Goal: Task Accomplishment & Management: Manage account settings

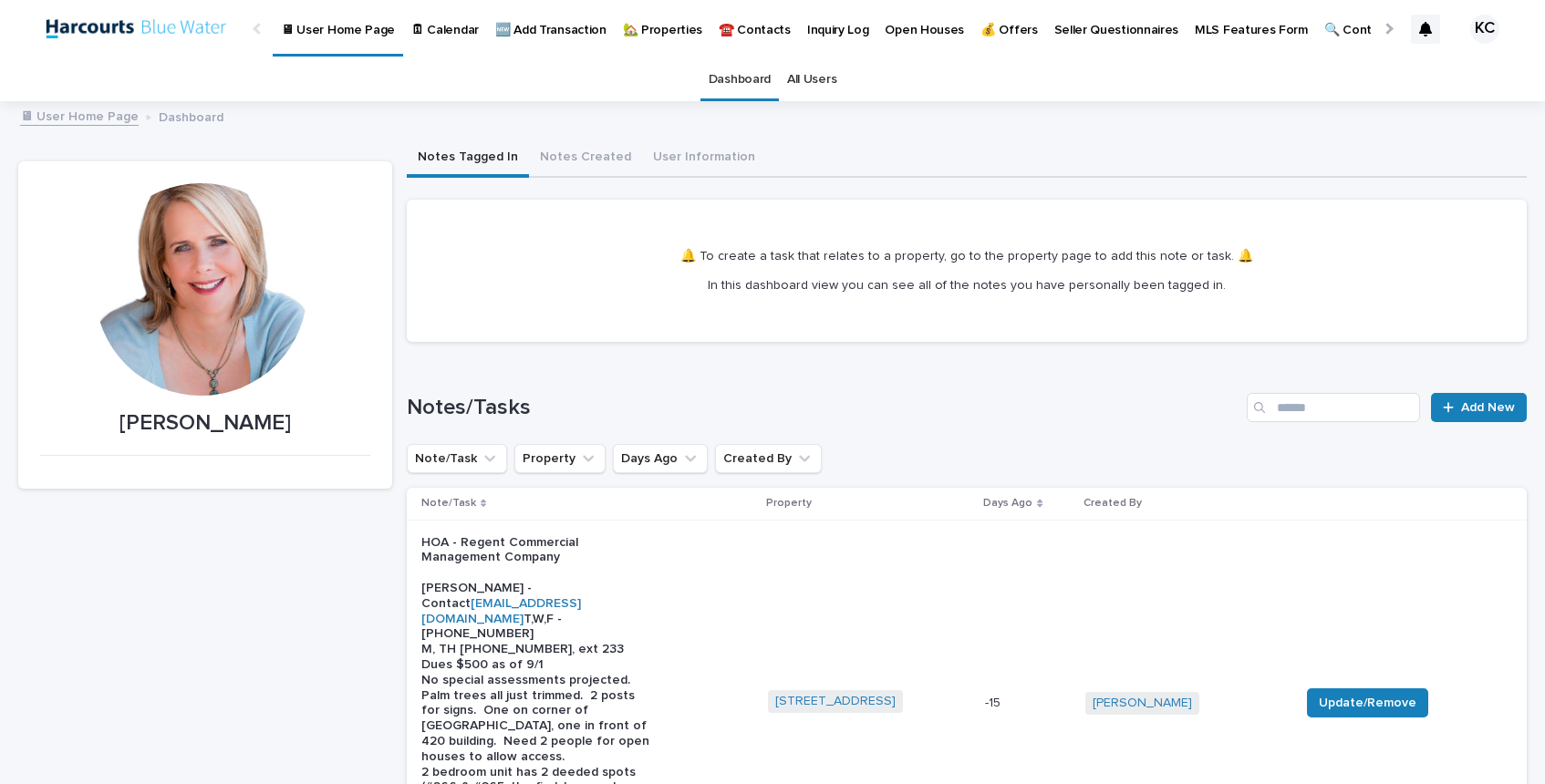
click at [654, 29] on p "🏡 Properties" at bounding box center [663, 19] width 80 height 38
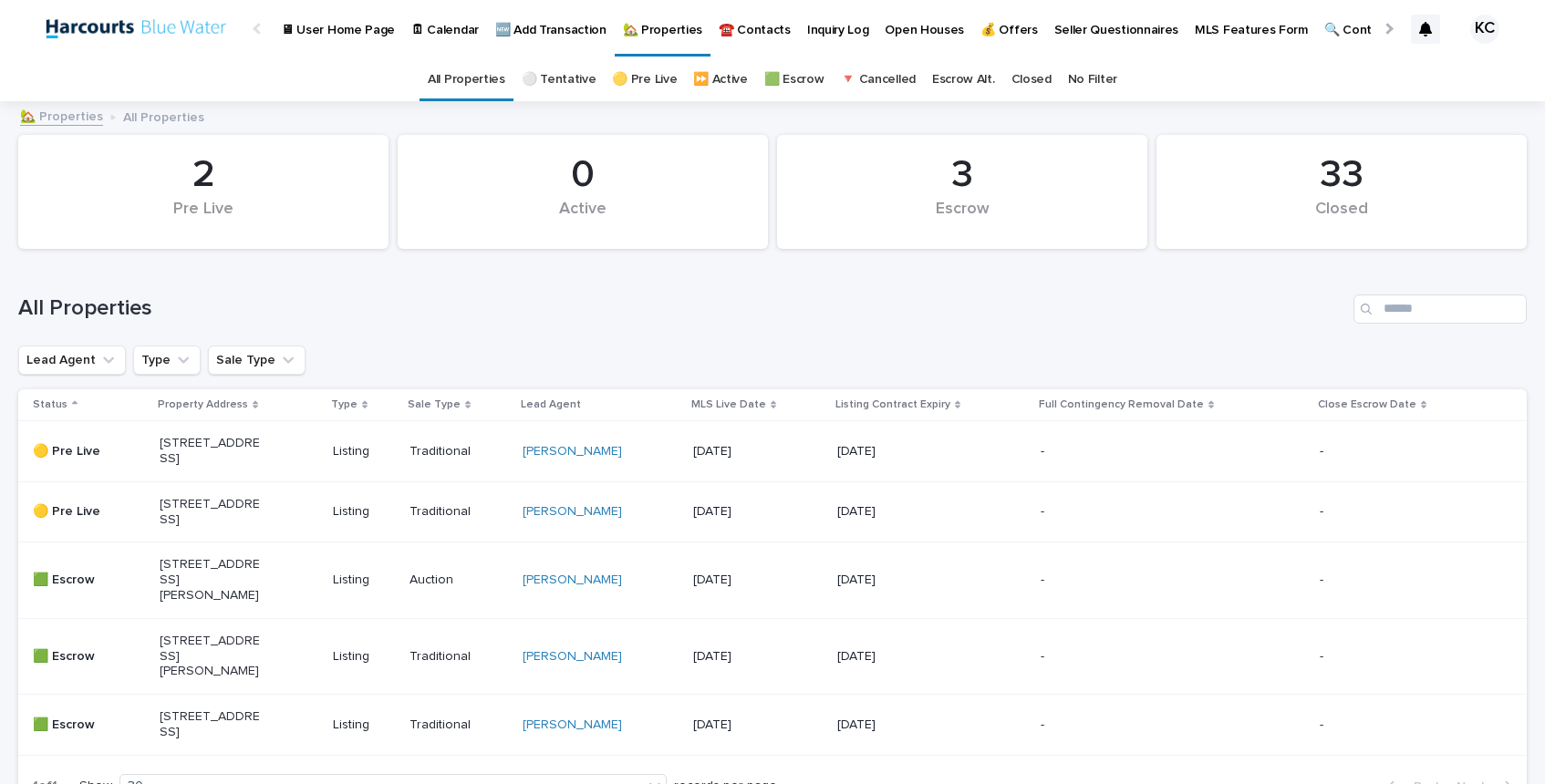
click at [61, 519] on p "🟡 Pre Live" at bounding box center [83, 511] width 101 height 16
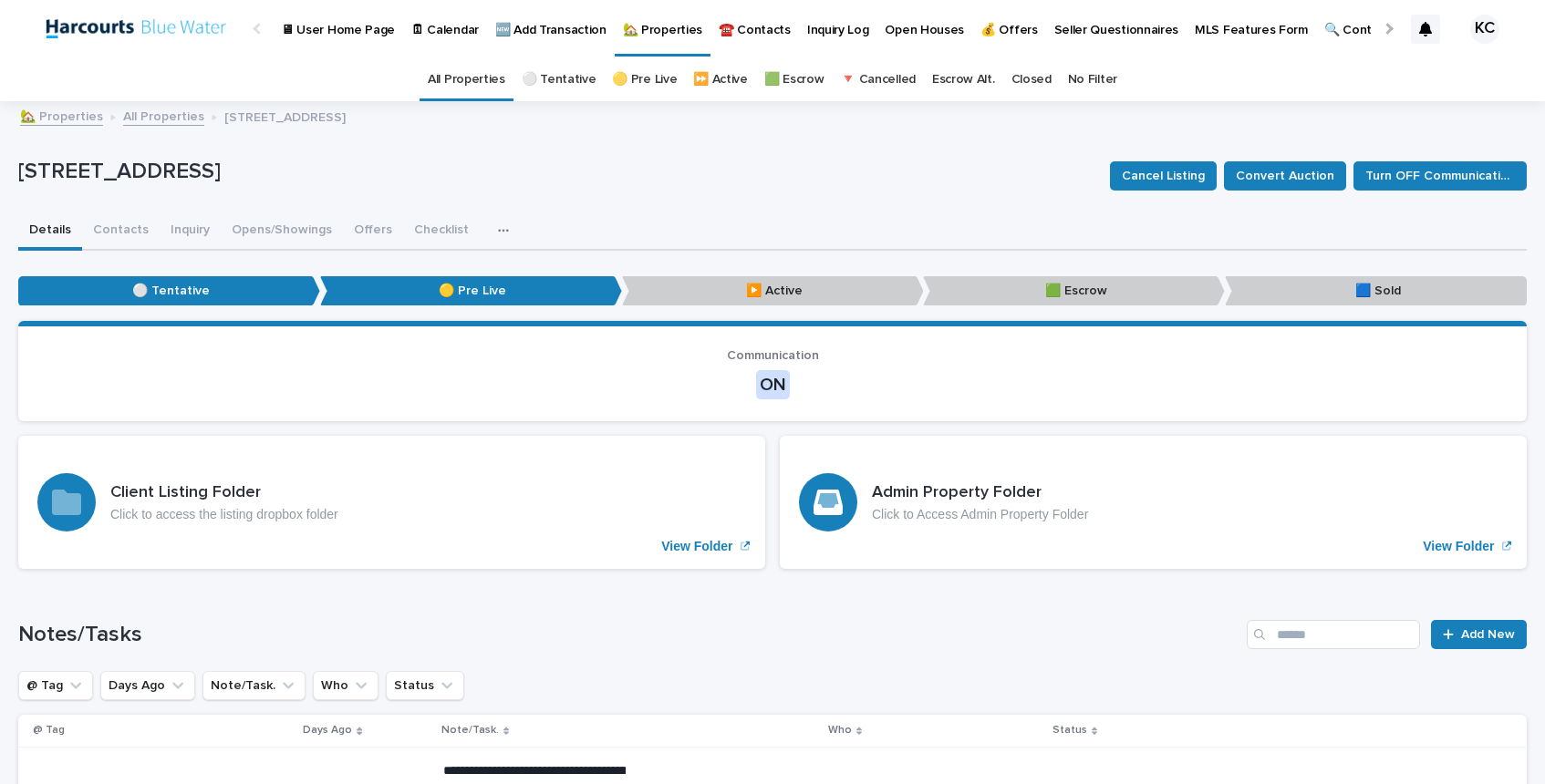
click at [774, 290] on p "▶️ Active" at bounding box center [772, 291] width 301 height 30
click at [759, 288] on p "▶️ Active" at bounding box center [772, 291] width 301 height 30
click at [281, 226] on button "Opens/Showings" at bounding box center [281, 232] width 122 height 38
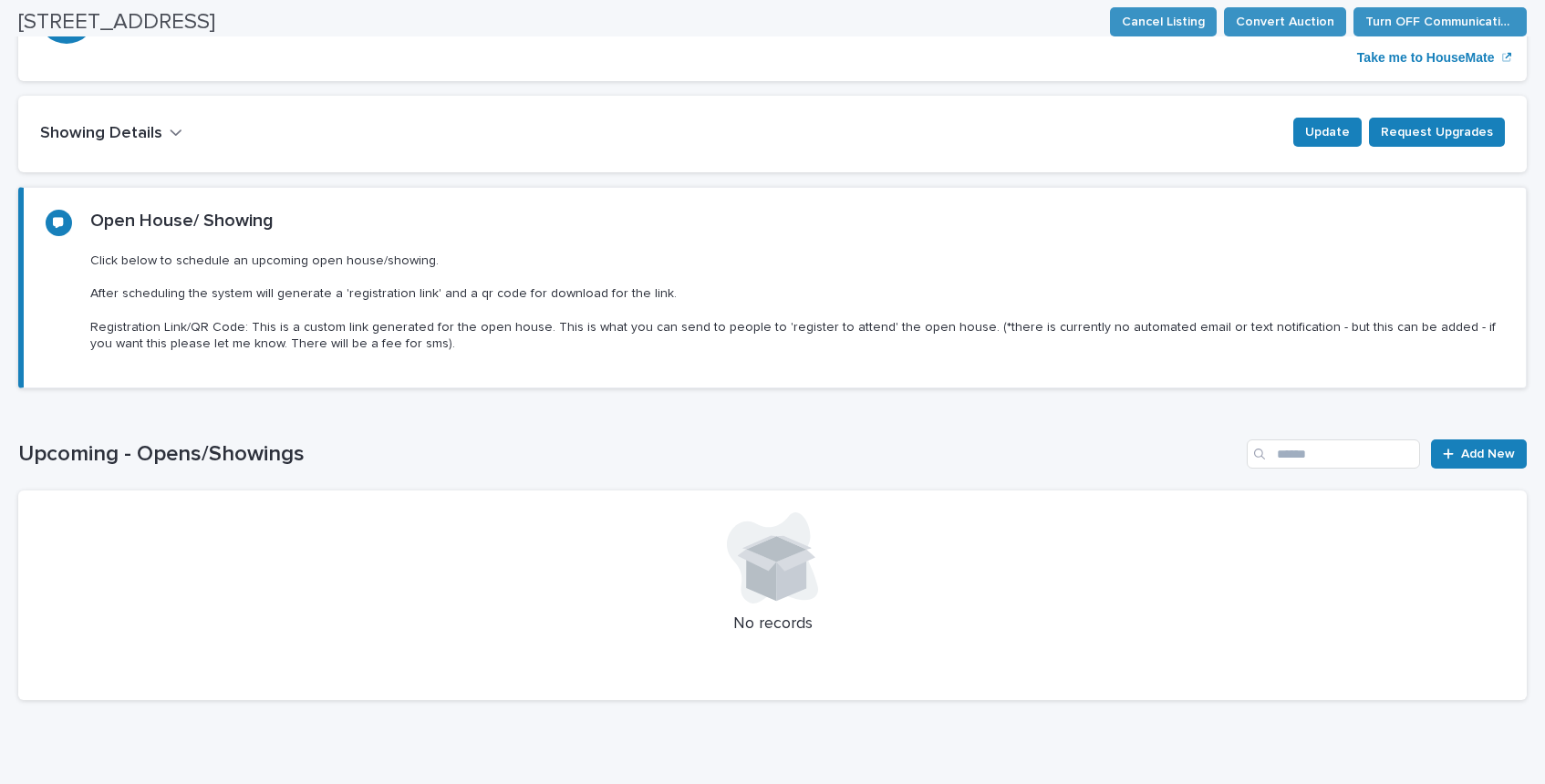
scroll to position [397, 0]
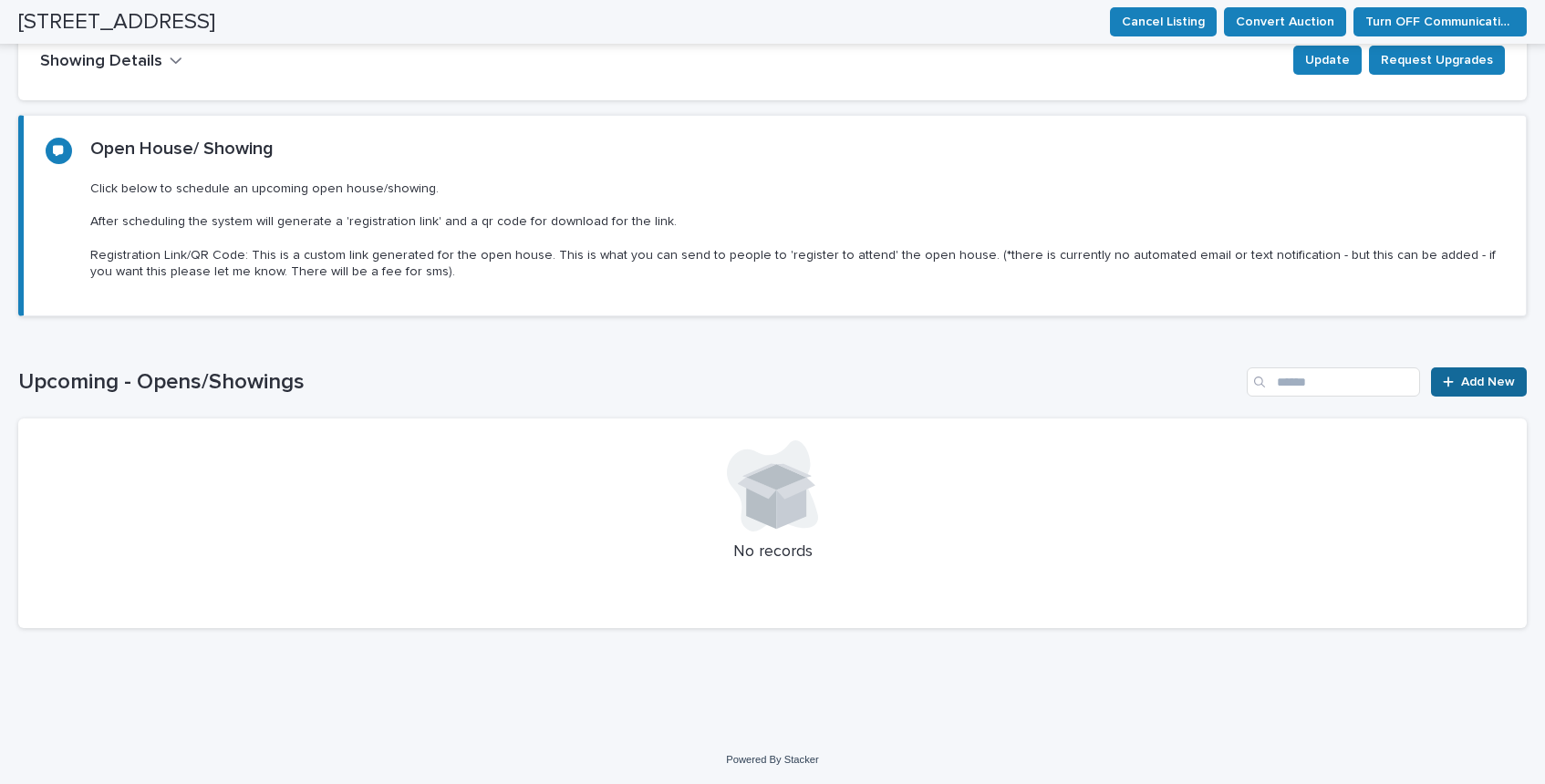
click at [1464, 372] on span "Add New" at bounding box center [1488, 382] width 54 height 26
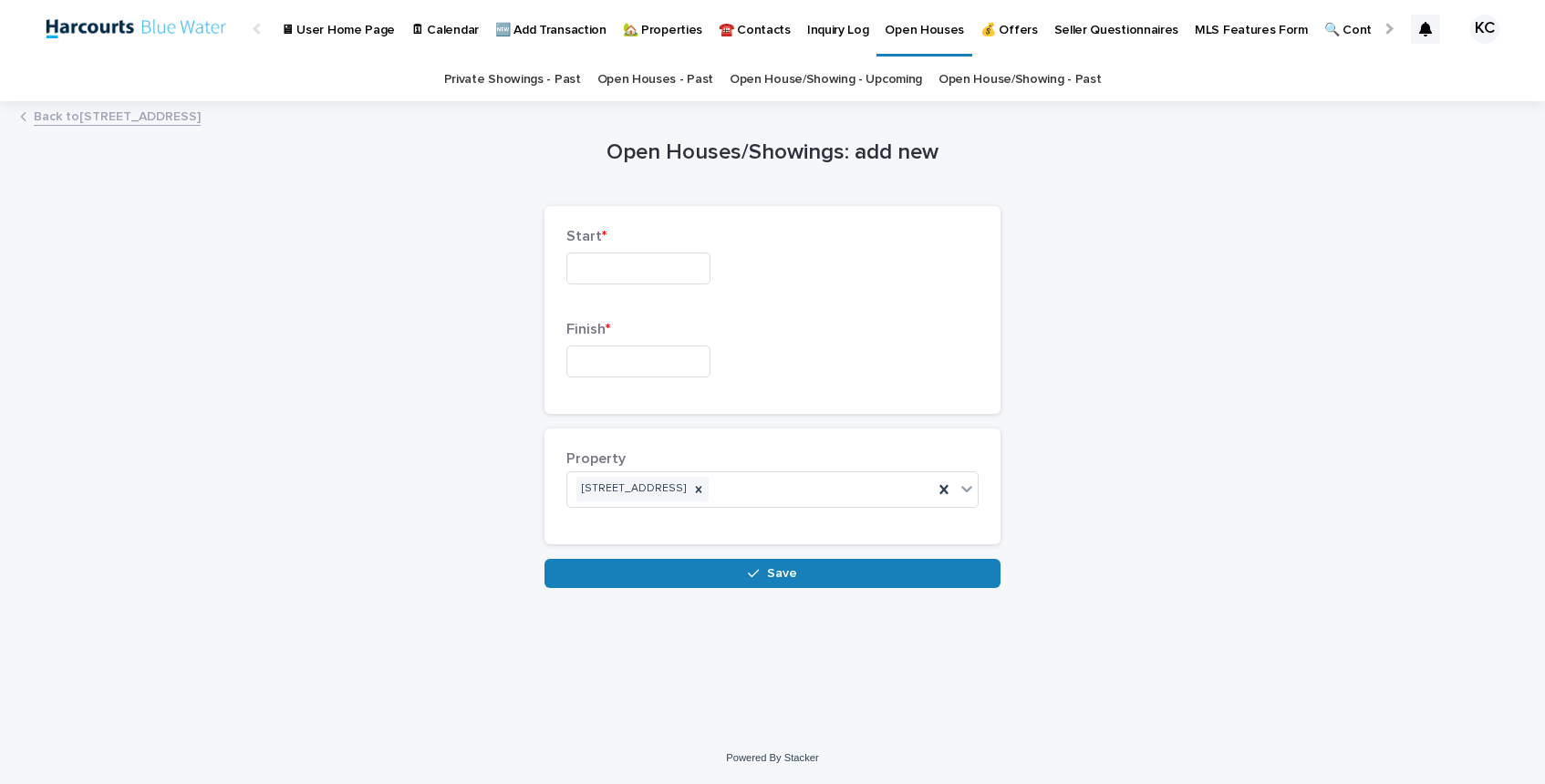
click at [603, 263] on input "text" at bounding box center [638, 268] width 144 height 32
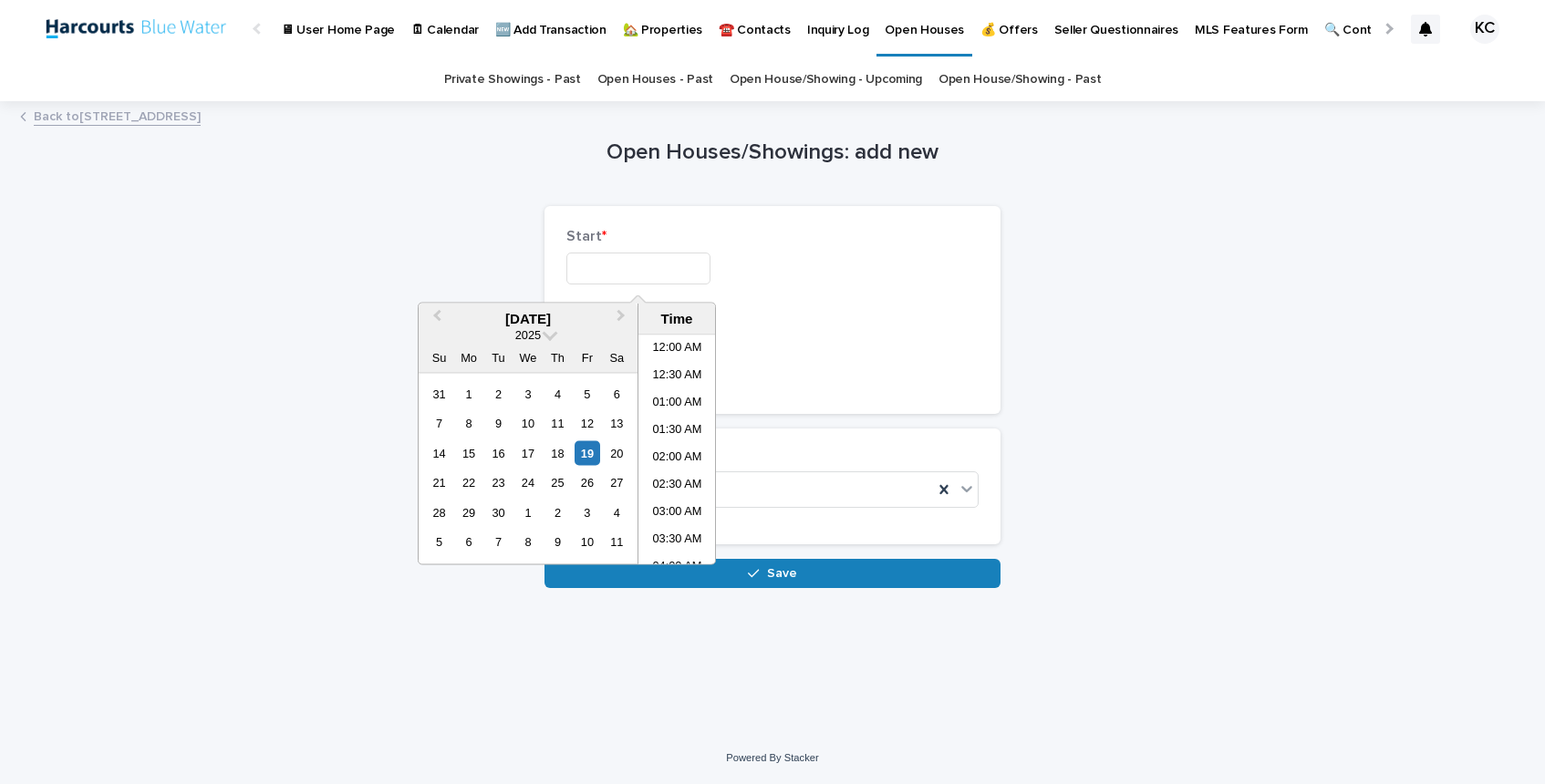
scroll to position [500, 0]
click at [615, 452] on div "20" at bounding box center [617, 452] width 25 height 25
click at [672, 553] on li "01:00 PM" at bounding box center [677, 560] width 78 height 27
type input "**********"
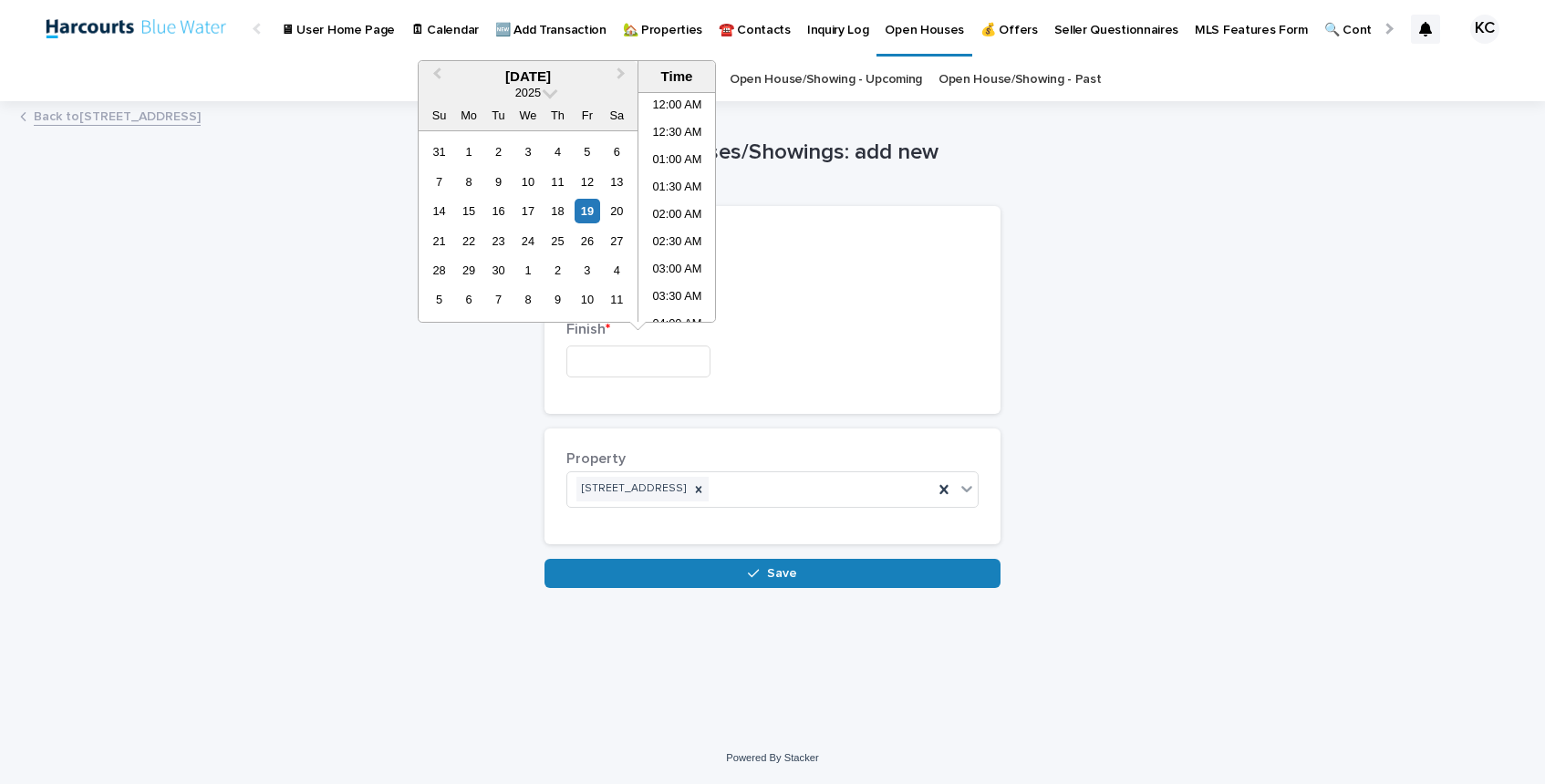
click at [610, 366] on input "text" at bounding box center [638, 361] width 144 height 32
click at [618, 217] on div "20" at bounding box center [617, 211] width 25 height 25
click at [665, 278] on li "02:00 PM" at bounding box center [677, 283] width 78 height 27
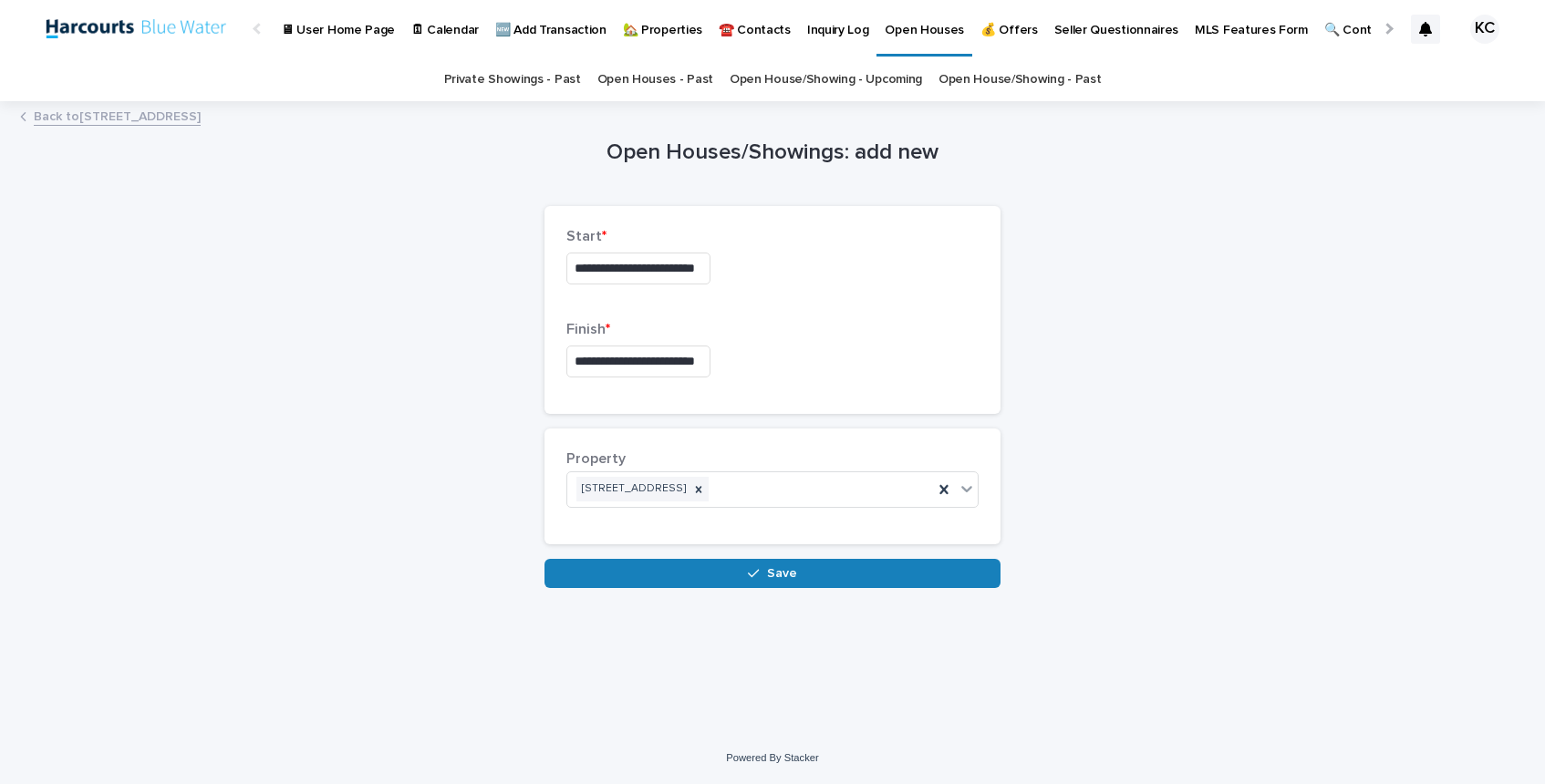
type input "**********"
click at [765, 570] on div "button" at bounding box center [757, 573] width 18 height 13
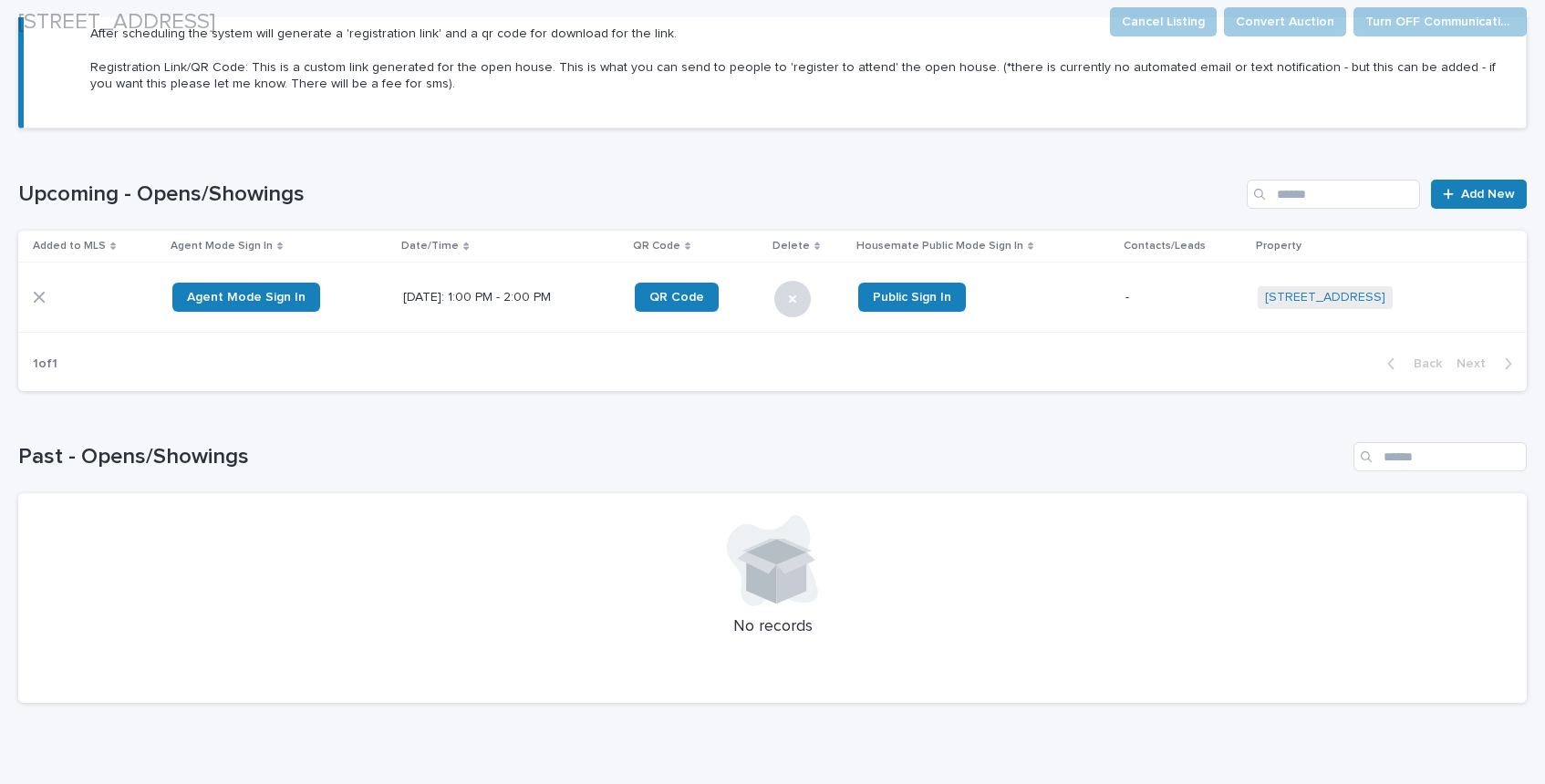
scroll to position [642, 0]
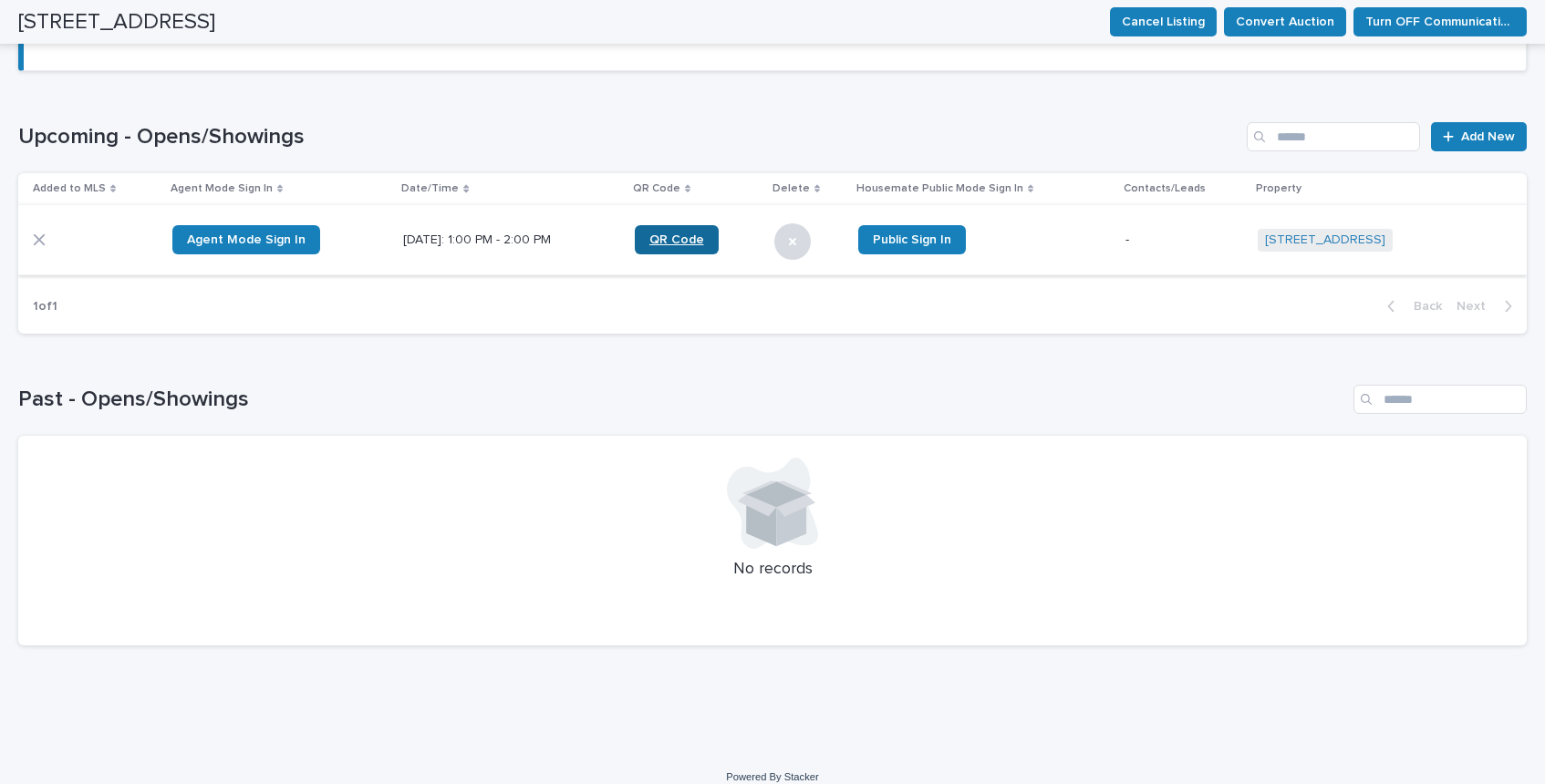
click at [676, 234] on span "QR Code" at bounding box center [677, 240] width 55 height 26
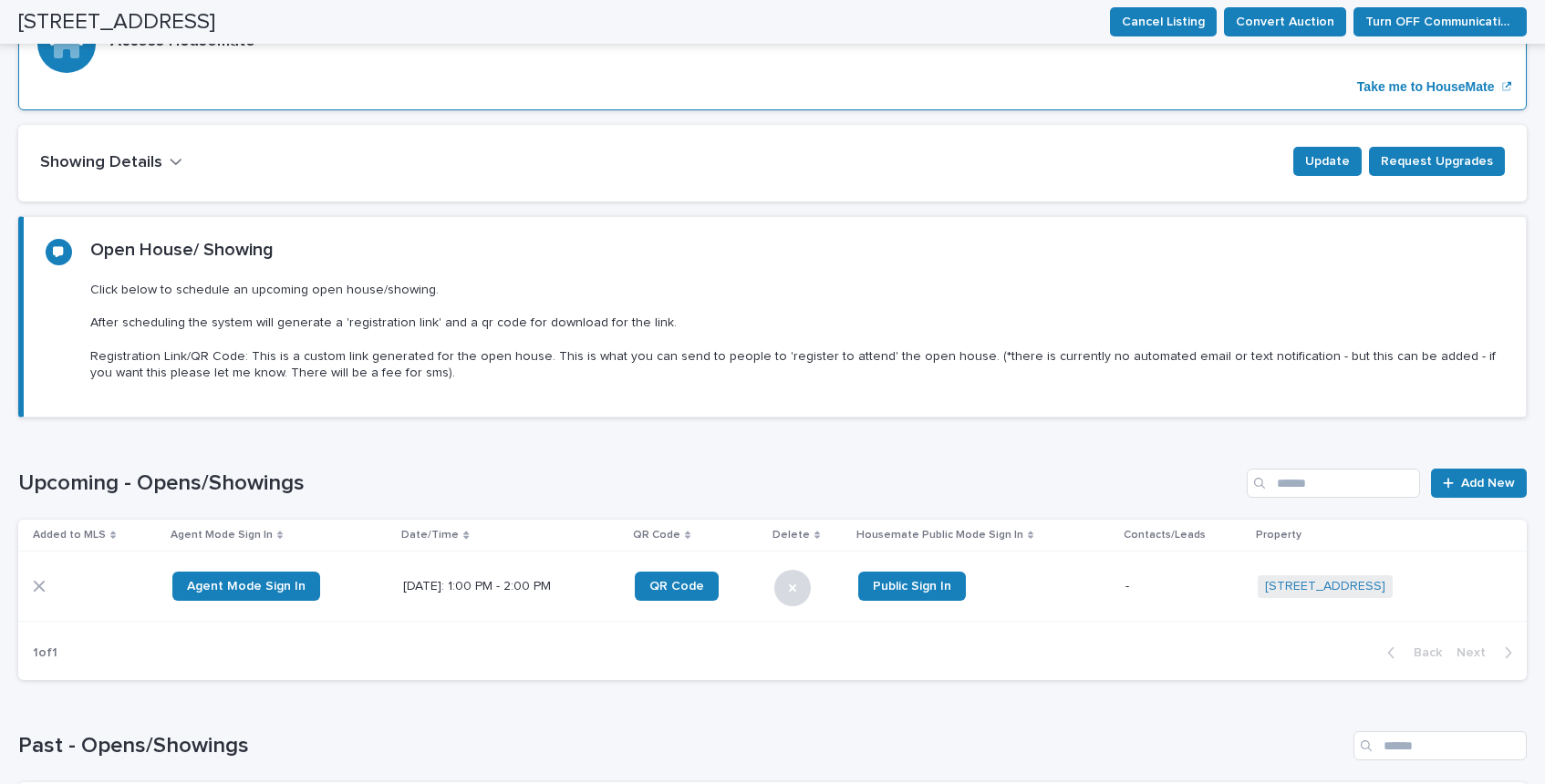
scroll to position [0, 0]
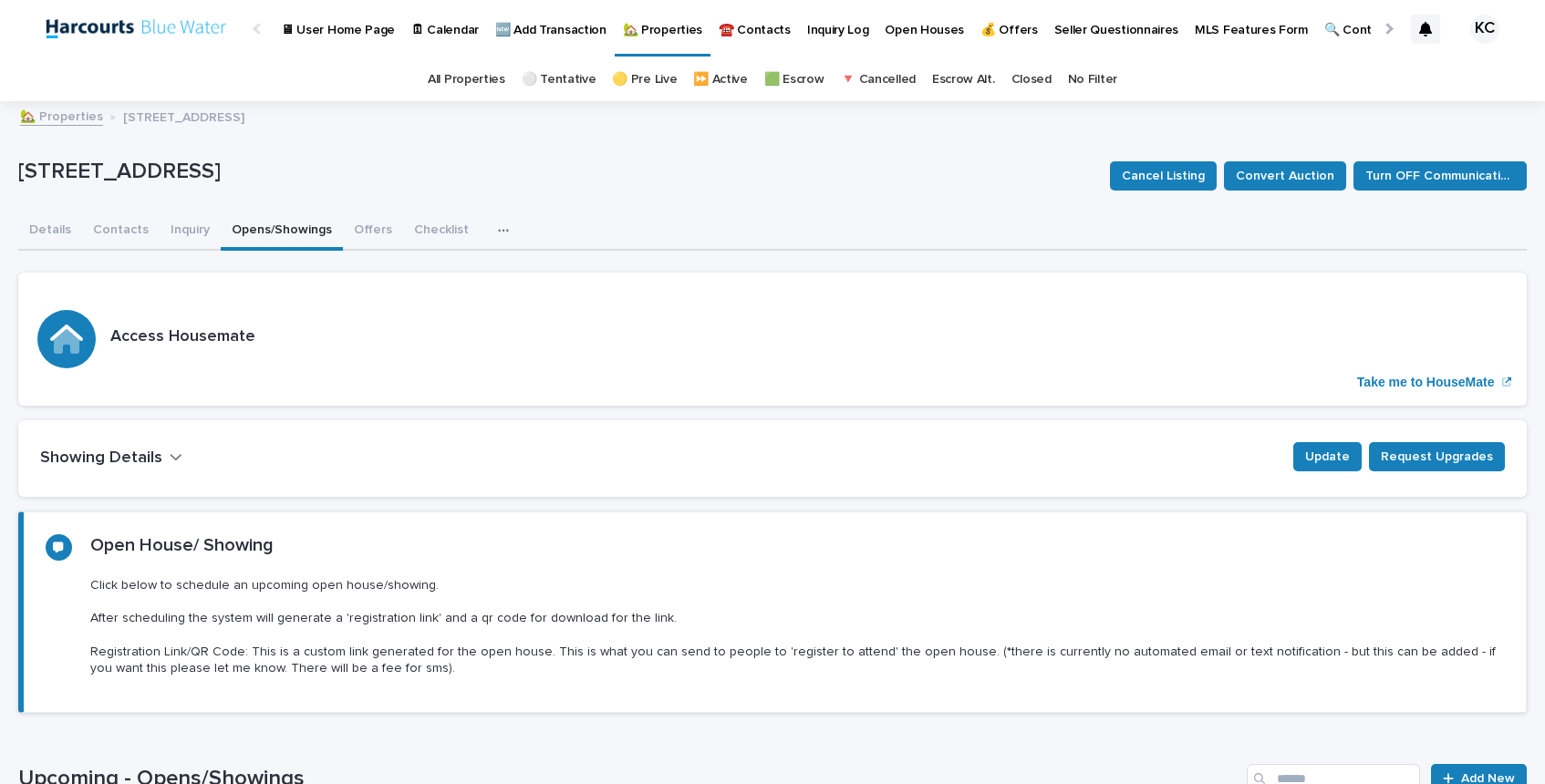
click at [535, 29] on p "🆕 Add Transaction" at bounding box center [550, 19] width 111 height 38
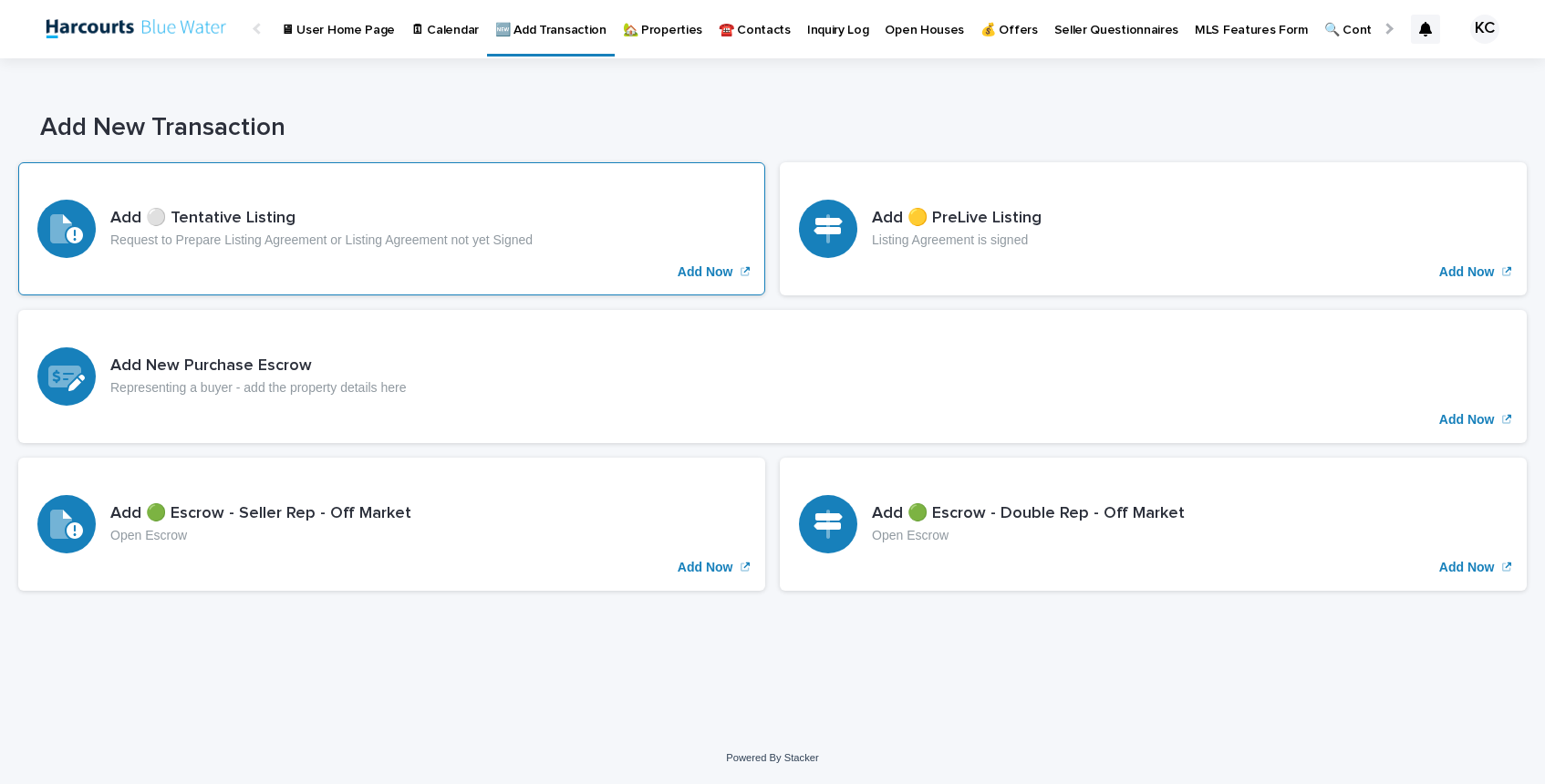
click at [700, 273] on p "Add Now" at bounding box center [706, 272] width 56 height 16
